Goal: Download file/media

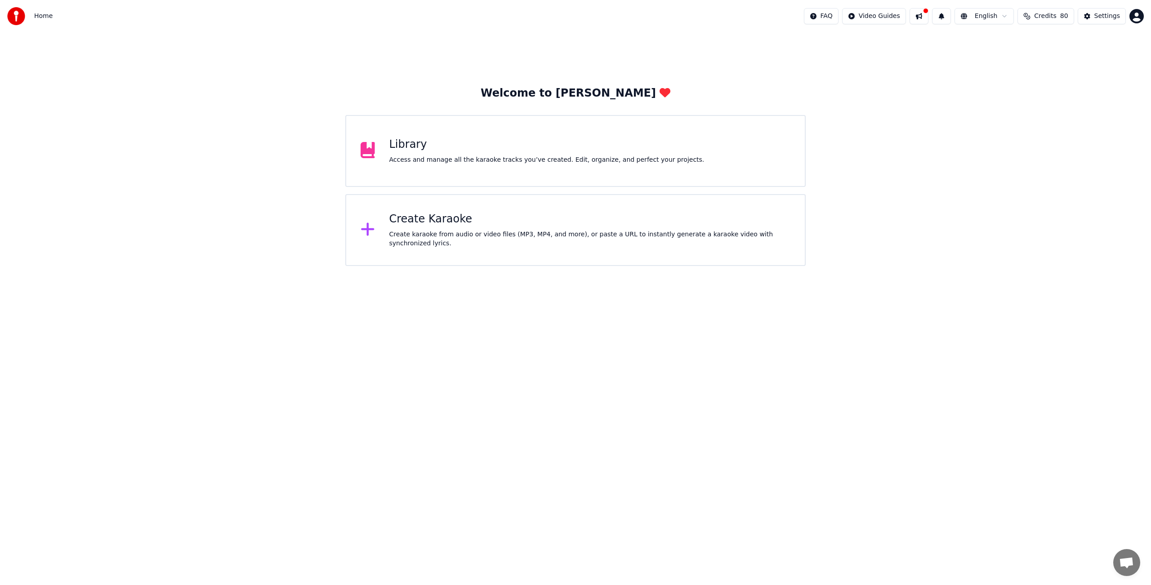
click at [410, 153] on div "Library Access and manage all the karaoke tracks you’ve created. Edit, organize…" at bounding box center [546, 151] width 315 height 27
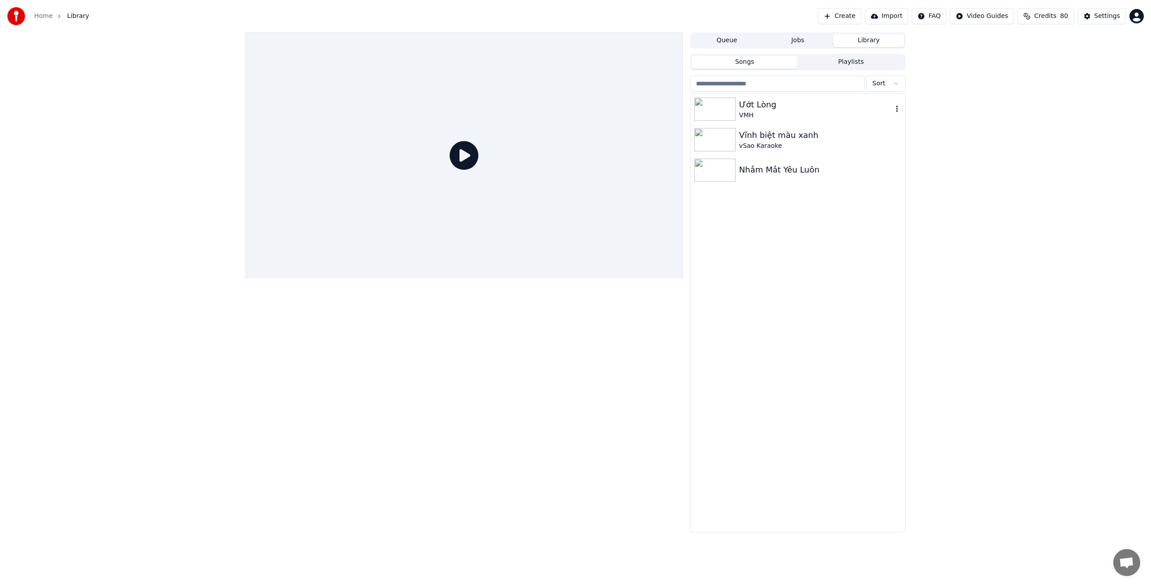
click at [713, 106] on img at bounding box center [714, 109] width 41 height 23
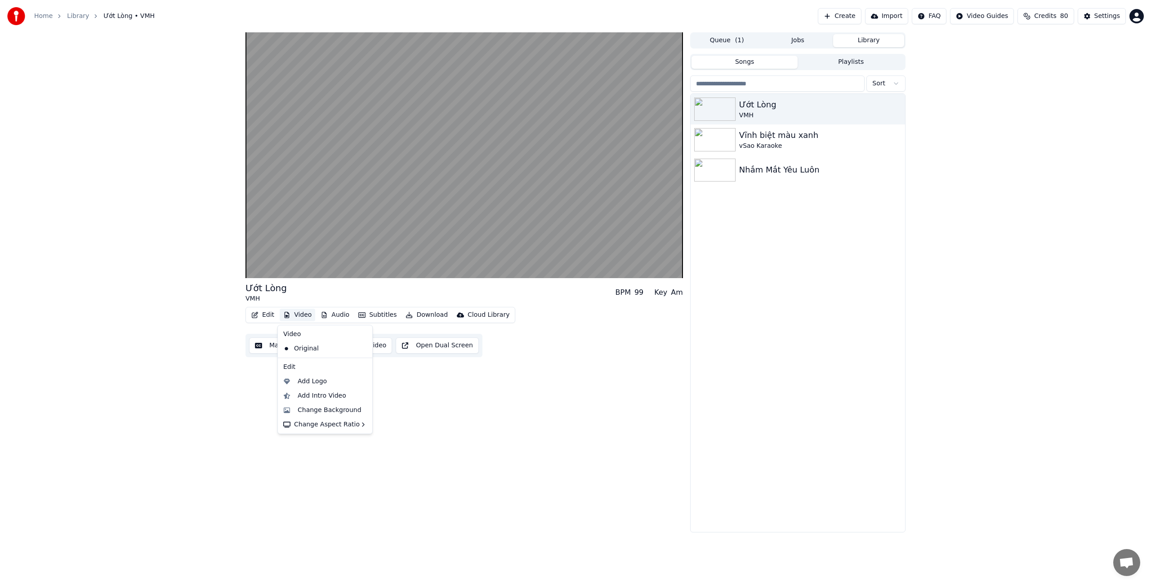
click at [301, 315] on button "Video" at bounding box center [298, 315] width 36 height 13
click at [332, 411] on div "Change Background" at bounding box center [330, 410] width 64 height 9
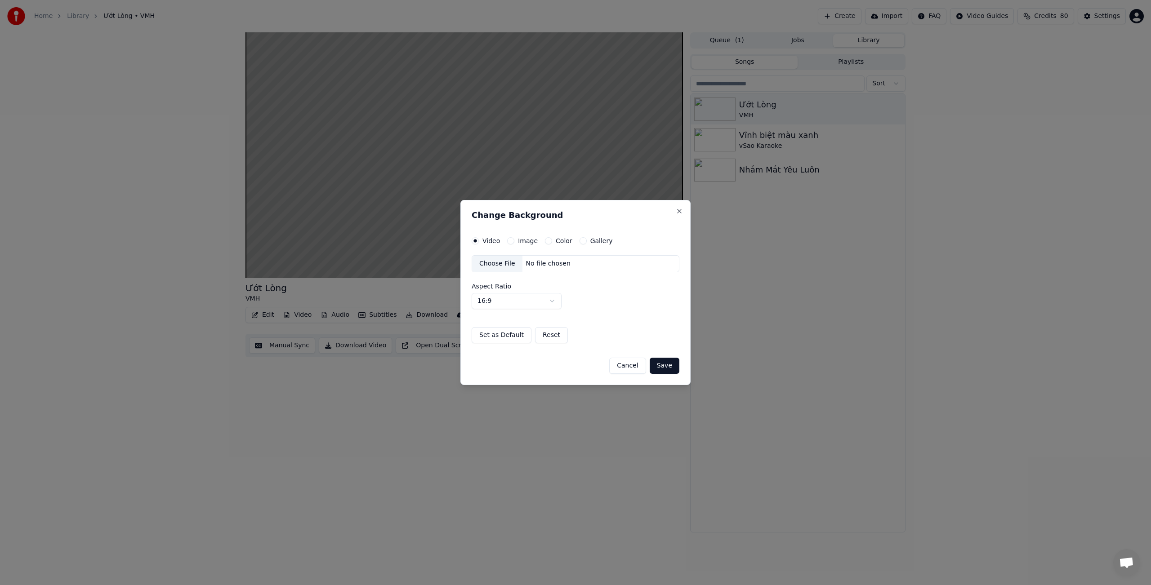
click at [628, 367] on button "Cancel" at bounding box center [627, 366] width 36 height 16
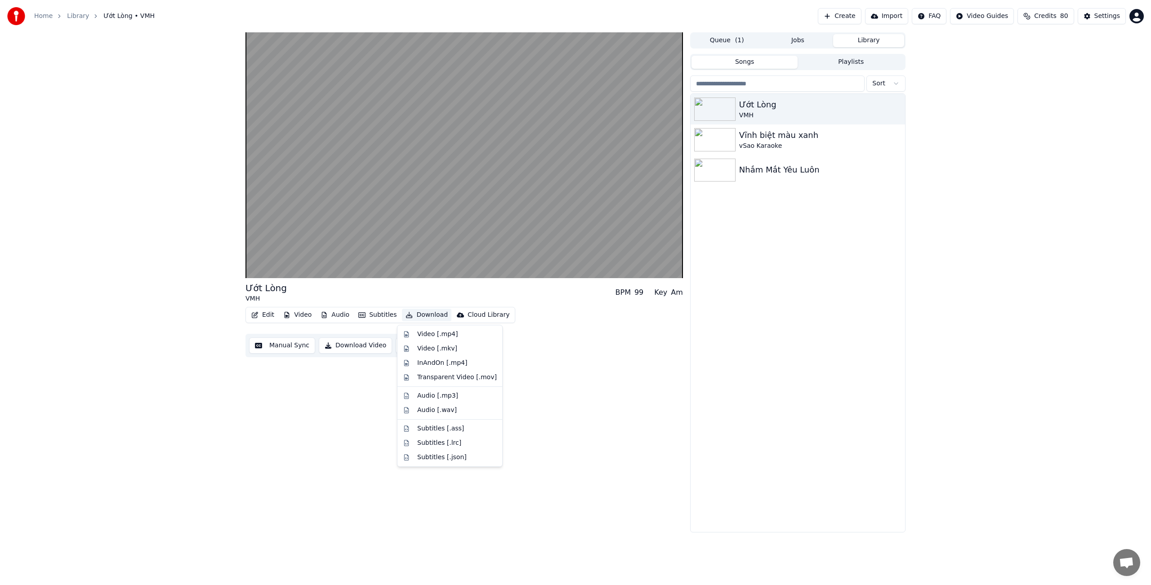
click at [428, 313] on button "Download" at bounding box center [426, 315] width 49 height 13
click at [437, 335] on div "Video [.mp4]" at bounding box center [437, 334] width 40 height 9
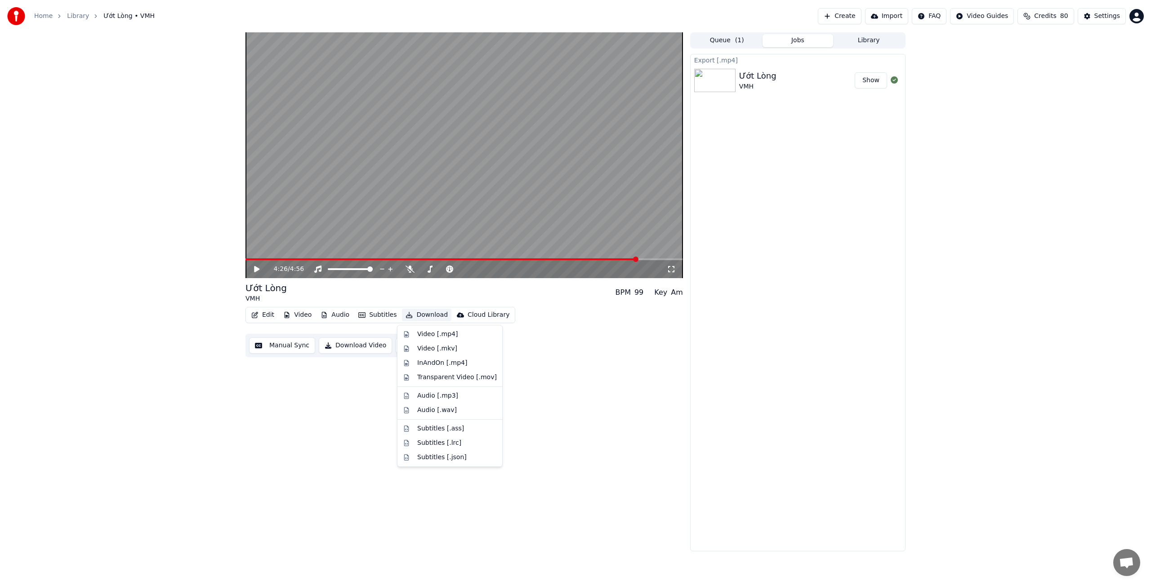
click at [873, 80] on button "Show" at bounding box center [871, 80] width 32 height 16
